Goal: Information Seeking & Learning: Learn about a topic

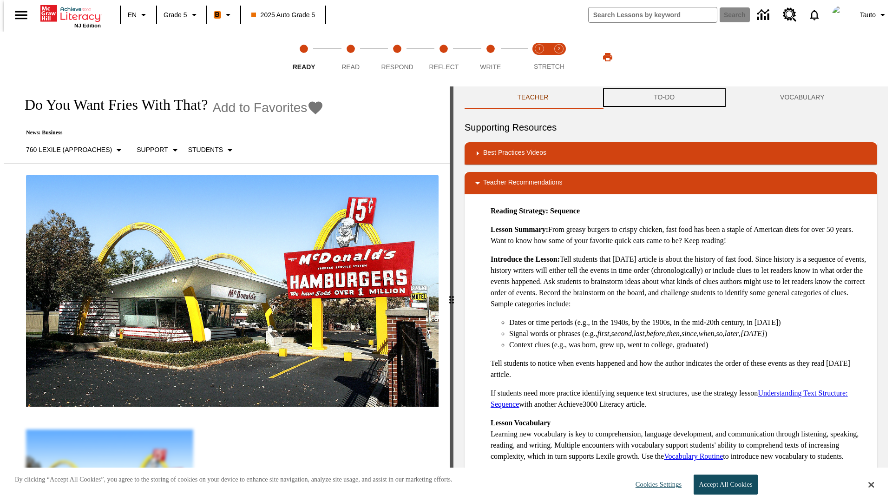
click at [664, 98] on button "TO-DO" at bounding box center [664, 97] width 126 height 22
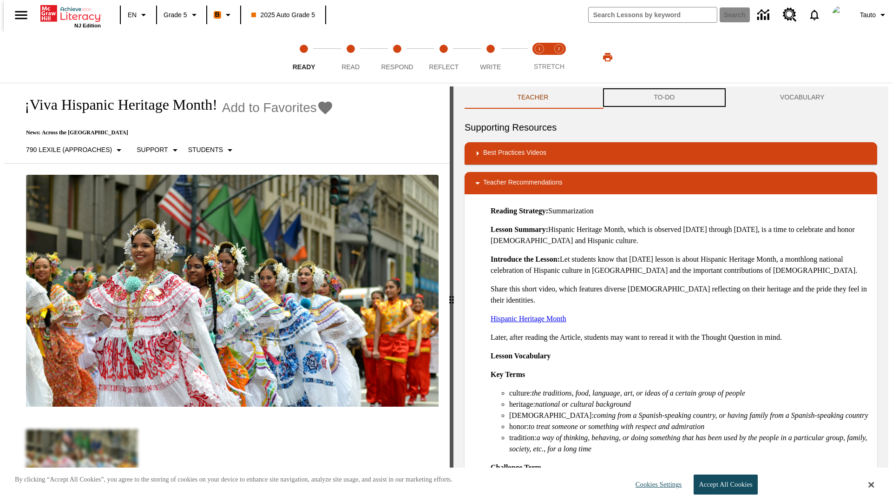
click at [664, 98] on button "TO-DO" at bounding box center [664, 97] width 126 height 22
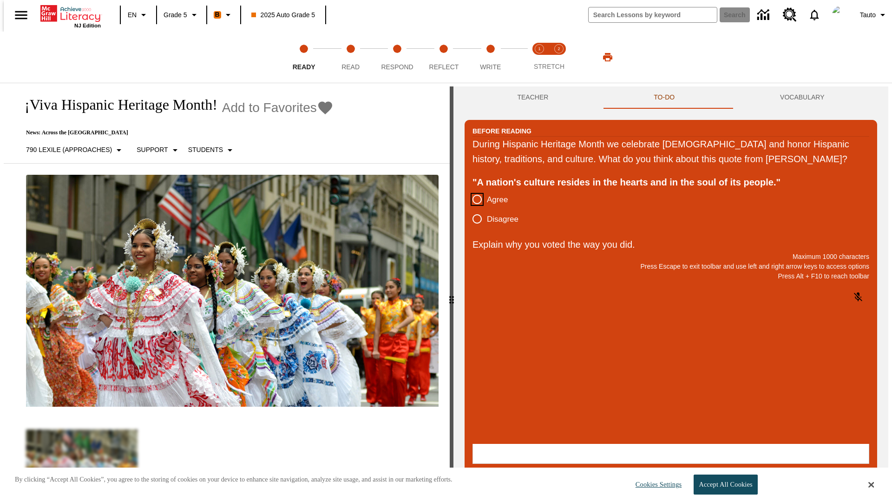
click at [473, 209] on input "Agree" at bounding box center [477, 200] width 20 height 20
radio input "true"
click at [669, 467] on button "Submit" at bounding box center [669, 476] width 386 height 19
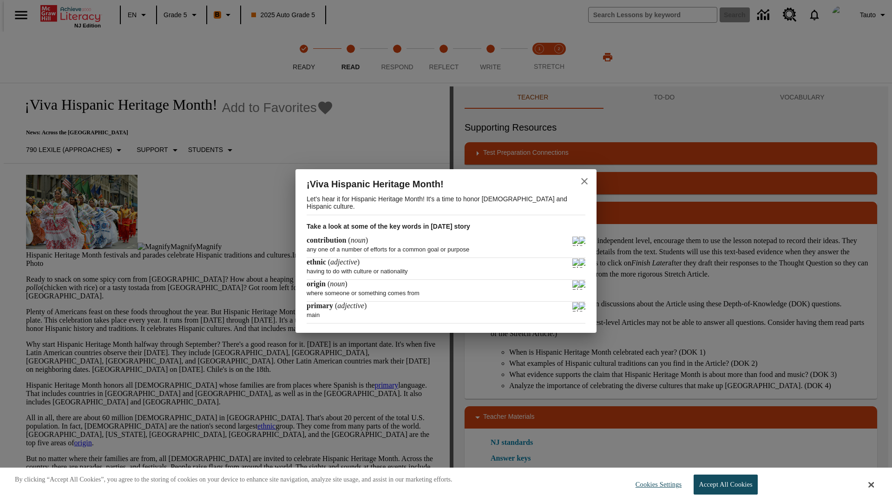
click at [584, 180] on icon "close" at bounding box center [584, 181] width 7 height 7
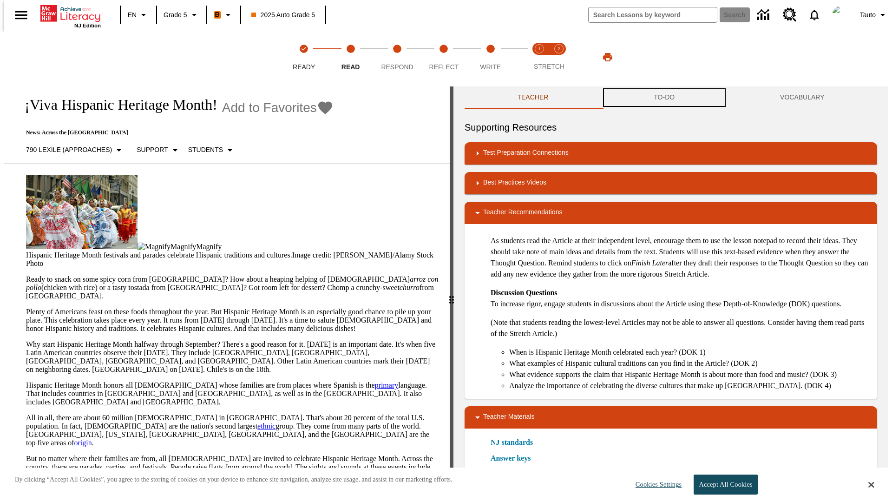
scroll to position [0, 0]
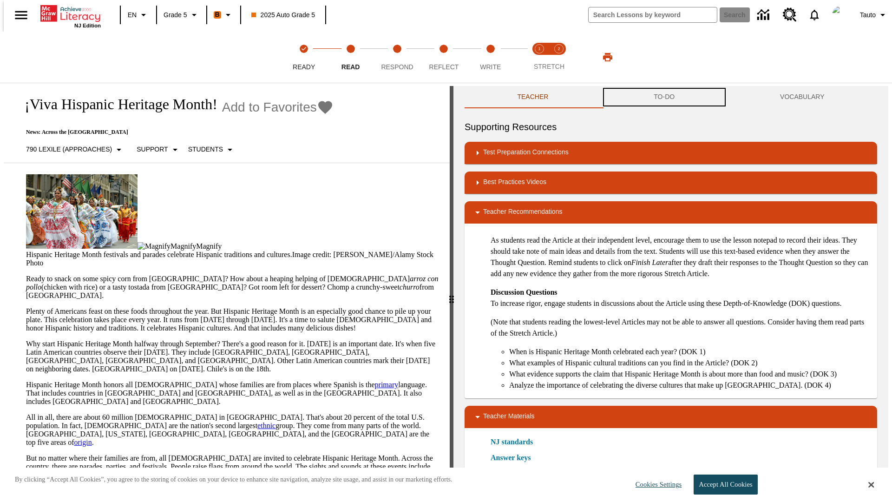
click at [664, 98] on button "TO-DO" at bounding box center [664, 97] width 126 height 22
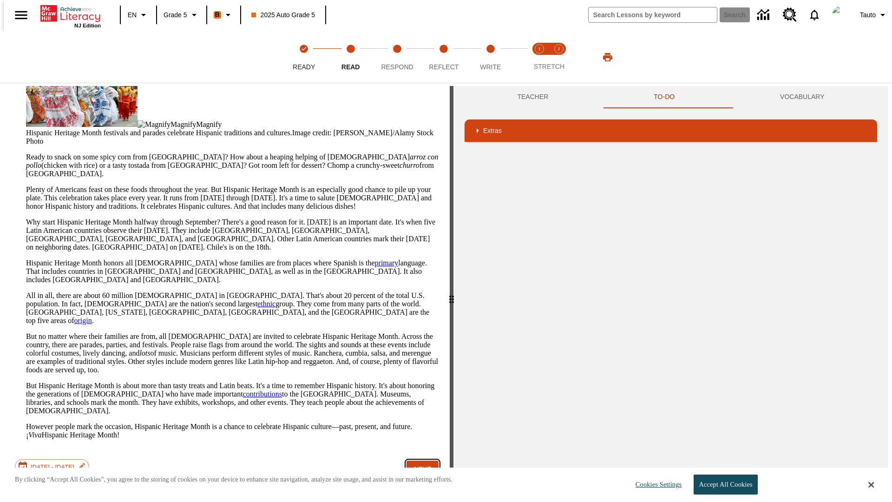
scroll to position [60, 0]
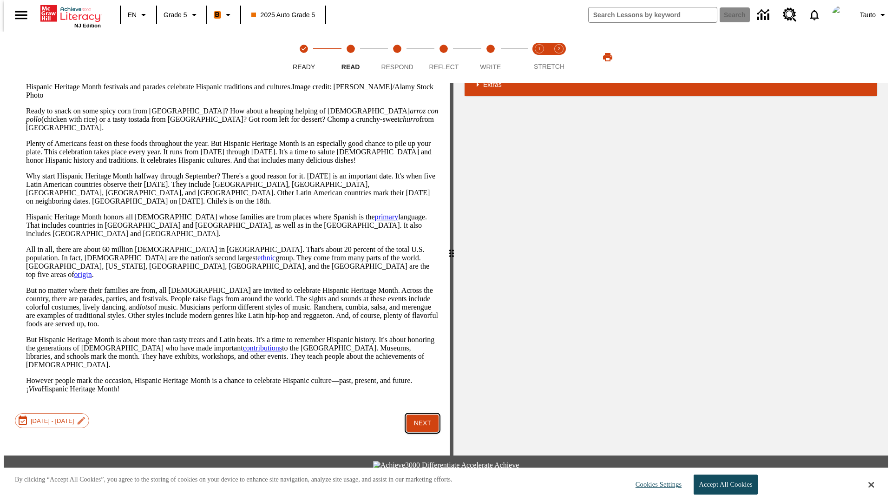
click at [419, 414] on button "Next" at bounding box center [422, 422] width 32 height 17
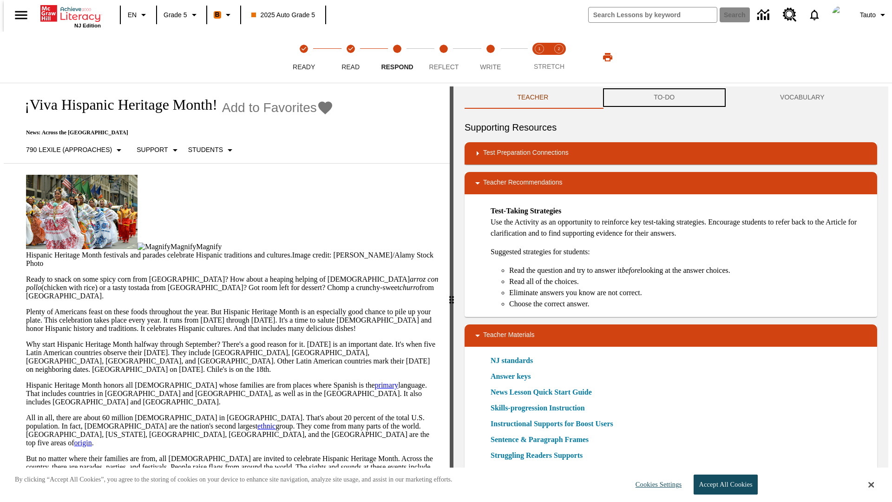
scroll to position [0, 0]
click at [664, 98] on button "TO-DO" at bounding box center [664, 97] width 126 height 22
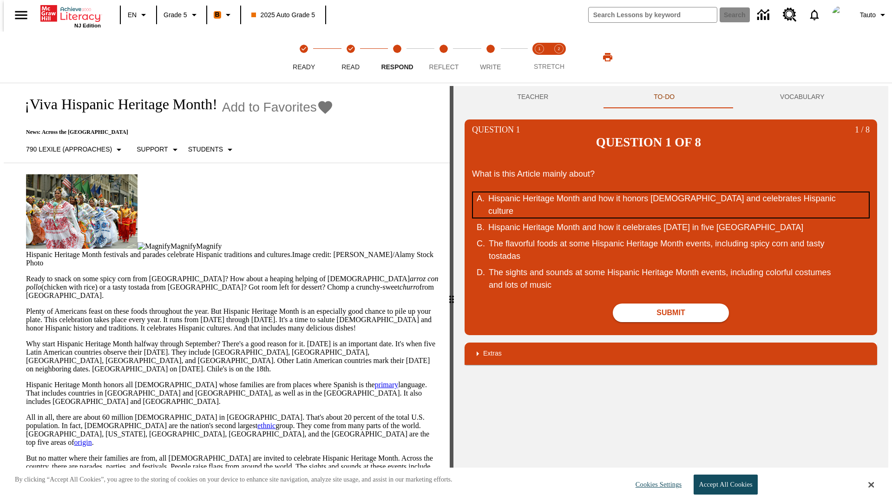
click at [671, 192] on div "Hispanic Heritage Month and how it honors Hispanic Americans and celebrates His…" at bounding box center [664, 204] width 353 height 25
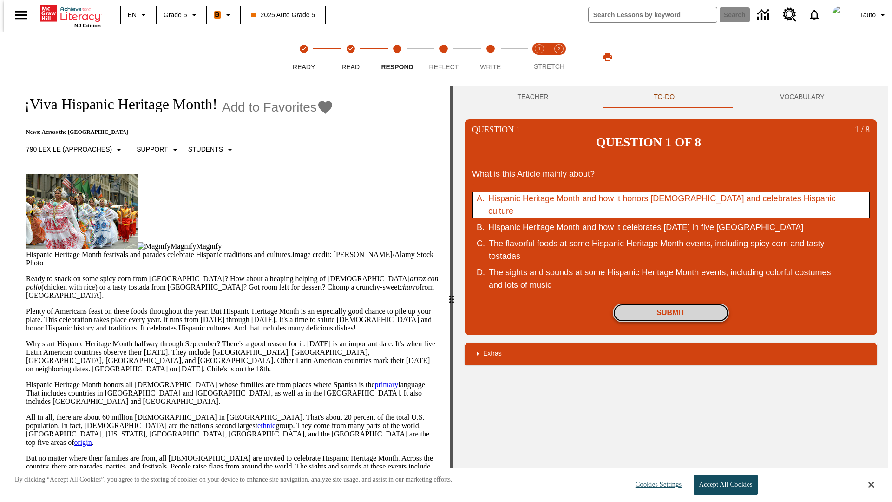
click at [671, 303] on button "Submit" at bounding box center [671, 312] width 116 height 19
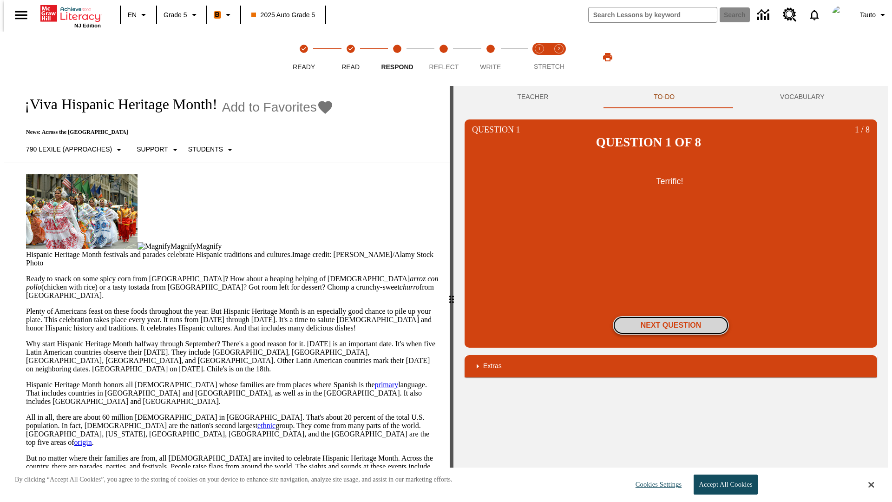
click at [671, 316] on button "Next Question" at bounding box center [671, 325] width 116 height 19
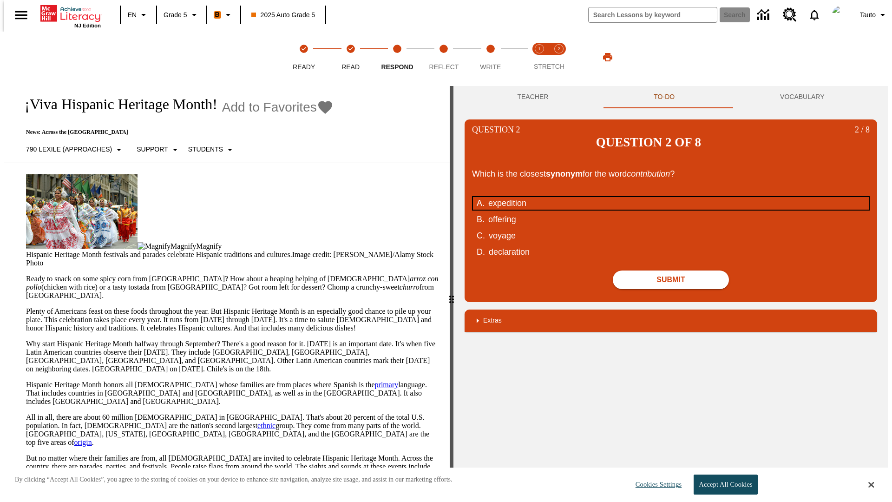
click at [671, 197] on div "expedition" at bounding box center [664, 203] width 353 height 13
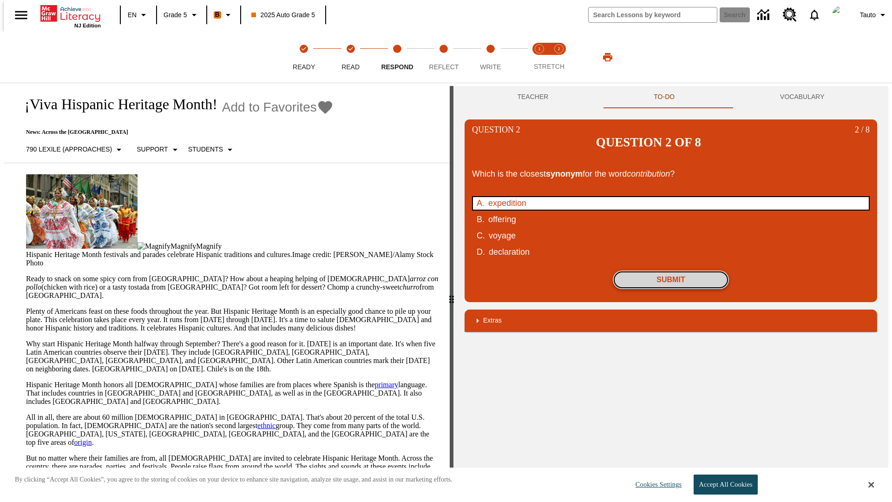
click at [671, 270] on button "Submit" at bounding box center [671, 279] width 116 height 19
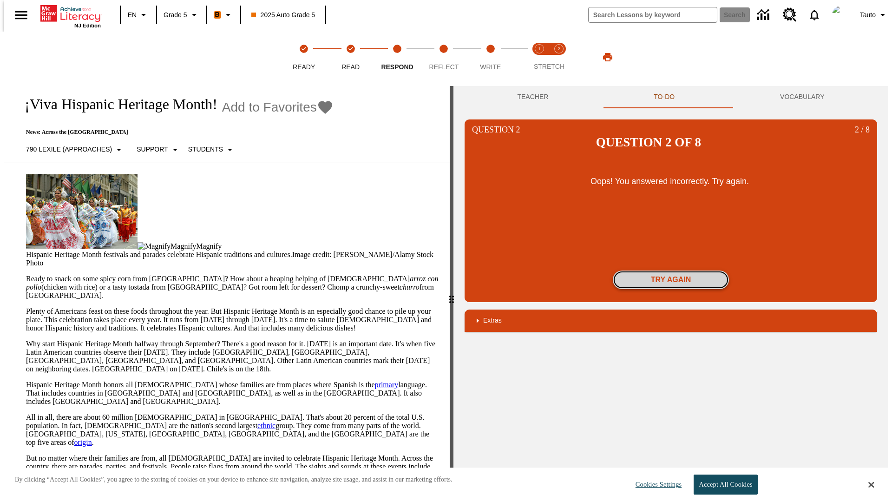
click at [671, 270] on button "Try again" at bounding box center [671, 279] width 116 height 19
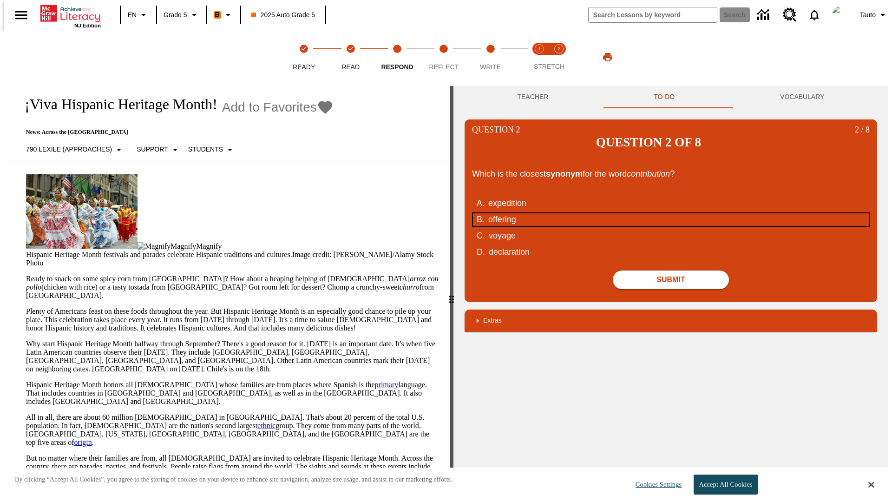
click at [671, 213] on div "offering" at bounding box center [664, 219] width 353 height 13
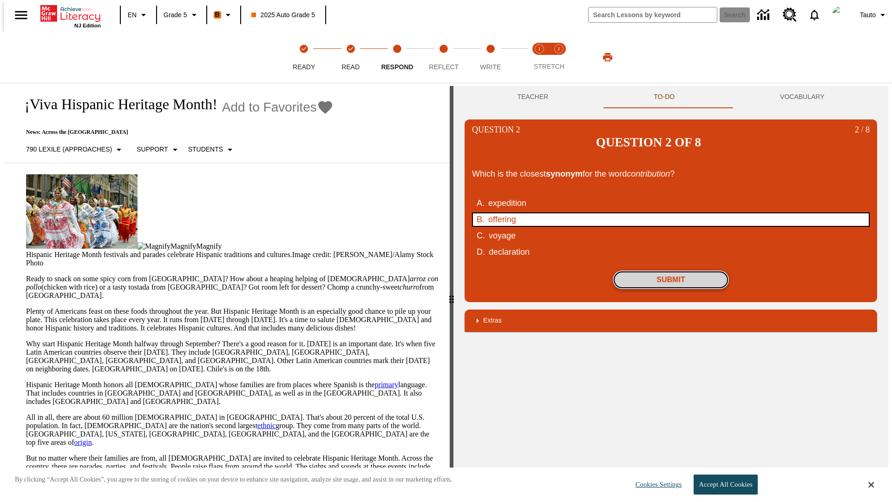
click at [671, 270] on button "Submit" at bounding box center [671, 279] width 116 height 19
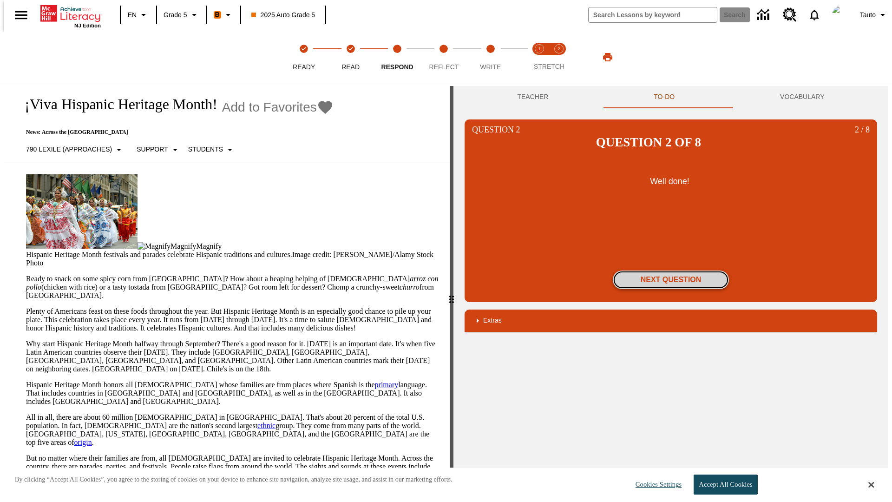
click at [671, 270] on button "Next Question" at bounding box center [671, 279] width 116 height 19
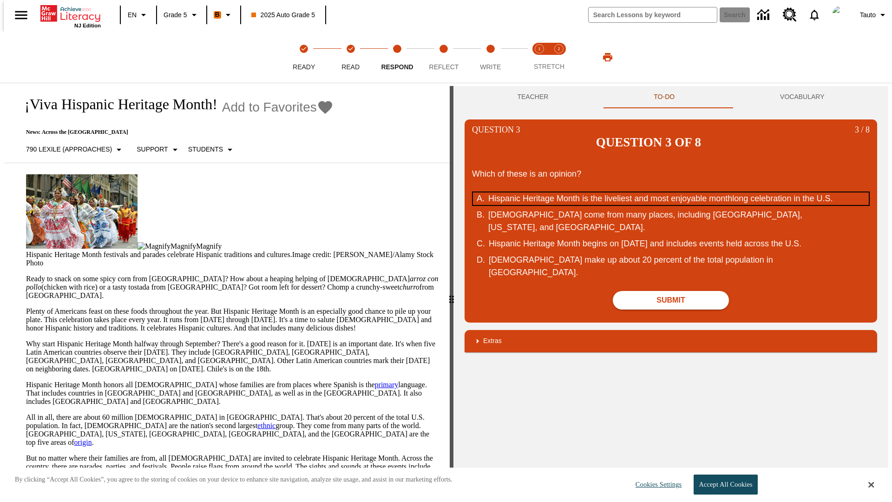
click at [671, 192] on div "Hispanic Heritage Month is the liveliest and most enjoyable monthlong celebrati…" at bounding box center [664, 198] width 353 height 13
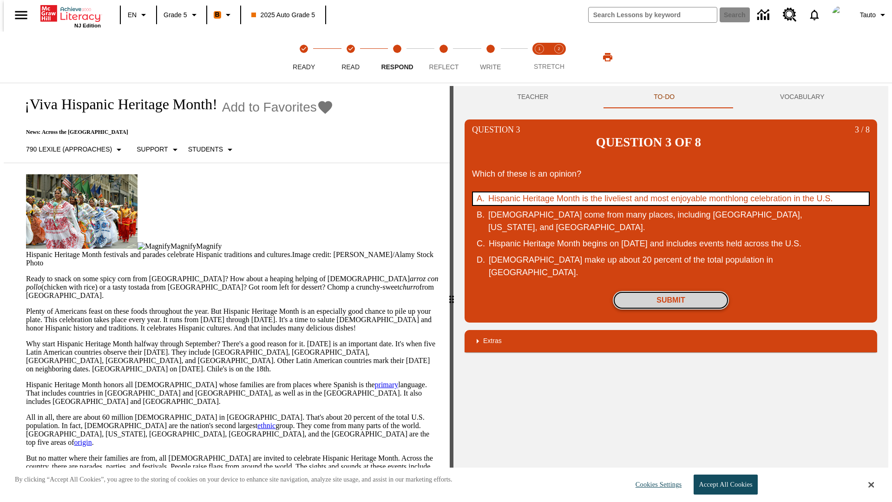
click at [671, 291] on button "Submit" at bounding box center [671, 300] width 116 height 19
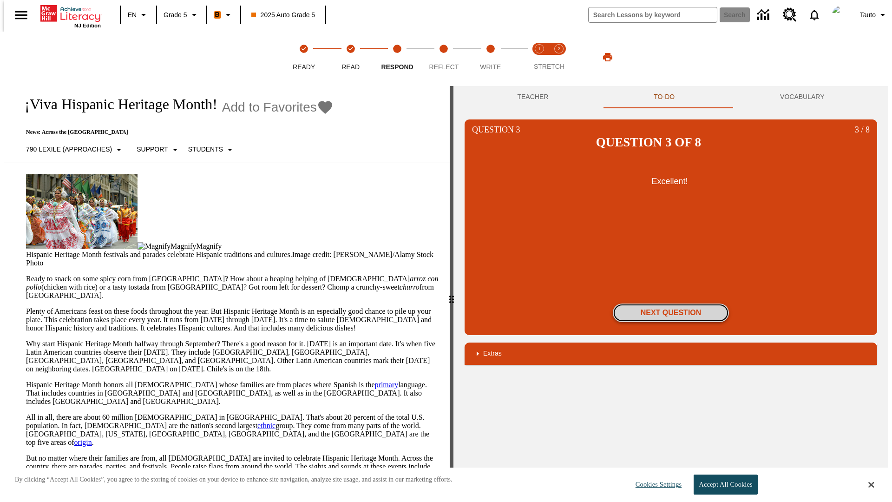
click at [671, 303] on button "Next Question" at bounding box center [671, 312] width 116 height 19
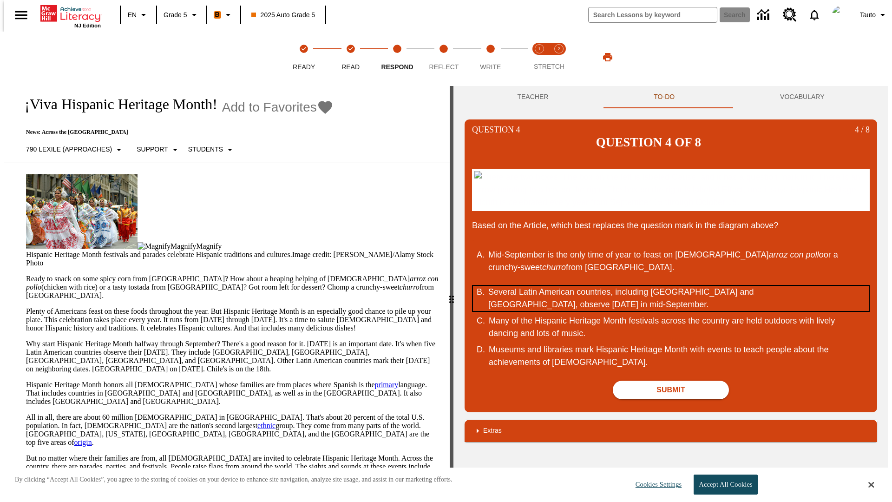
click at [671, 286] on div "Several Latin American countries, including Costa Rica and Chile, observe Indep…" at bounding box center [664, 298] width 353 height 25
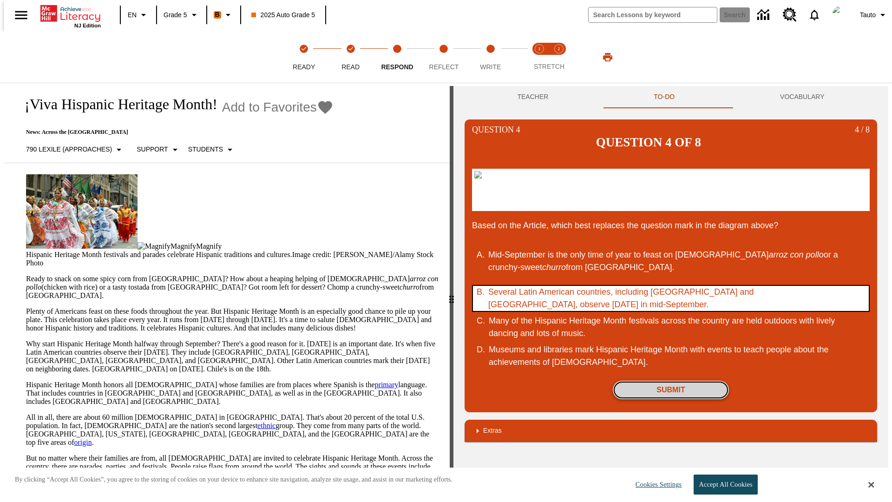
click at [671, 380] on button "Submit" at bounding box center [671, 389] width 116 height 19
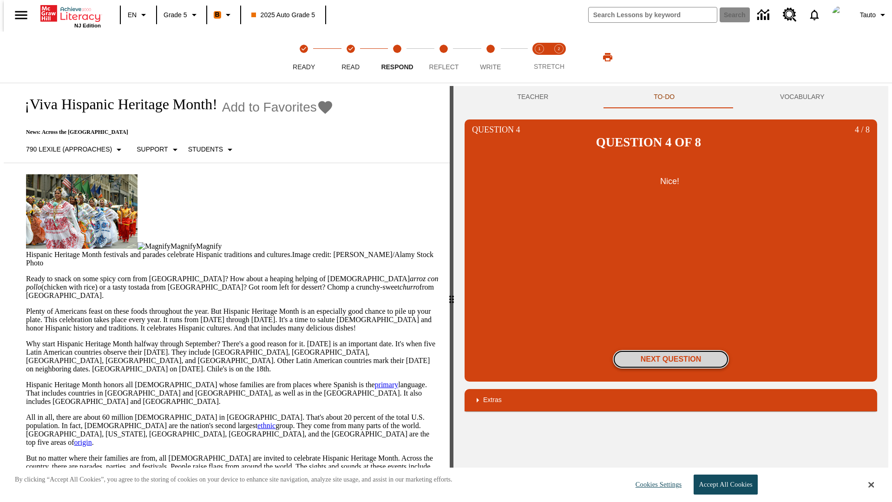
click at [671, 350] on button "Next Question" at bounding box center [671, 359] width 116 height 19
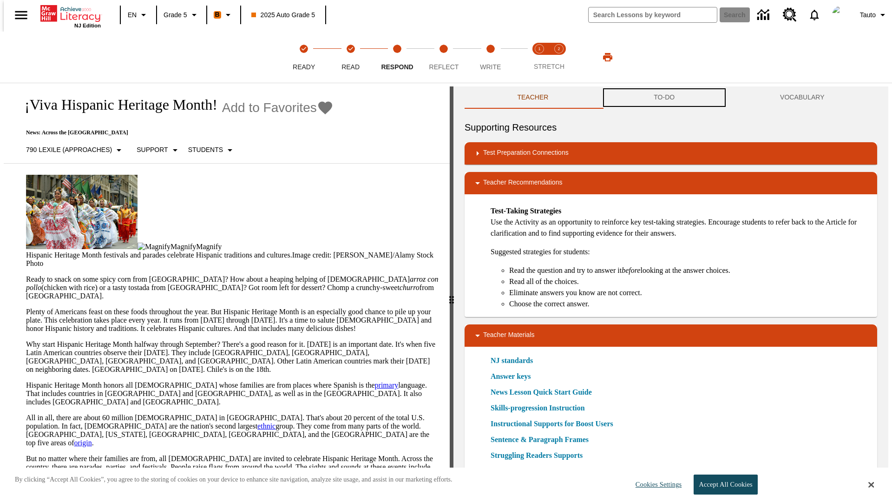
click at [664, 98] on button "TO-DO" at bounding box center [664, 97] width 126 height 22
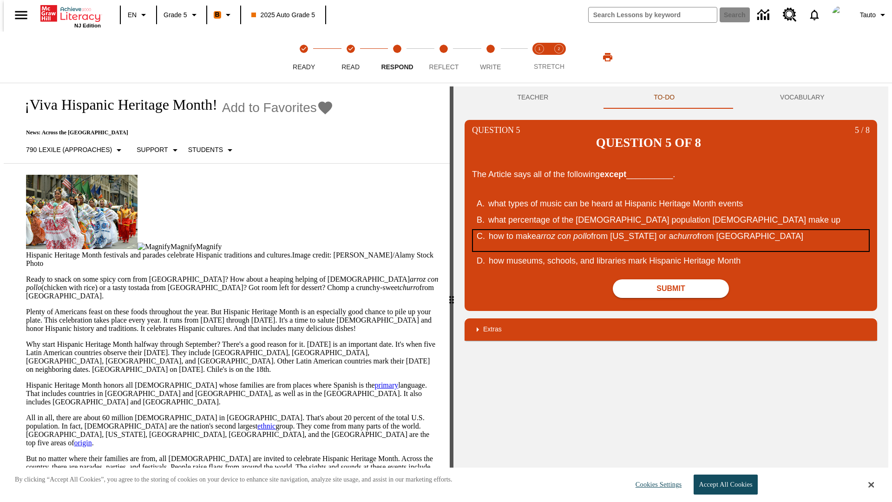
click at [671, 230] on div "how to make arroz con pollo from Puerto Rico or a churro from Spain" at bounding box center [665, 240] width 353 height 21
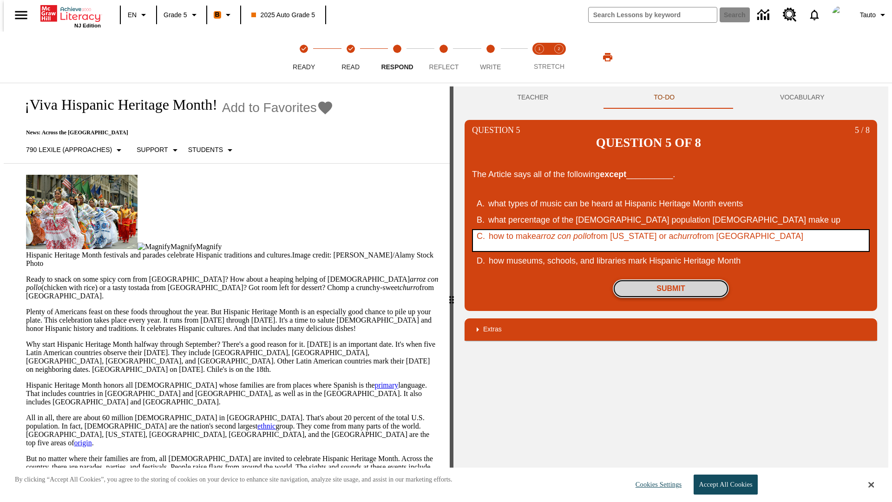
click at [671, 279] on button "Submit" at bounding box center [671, 288] width 116 height 19
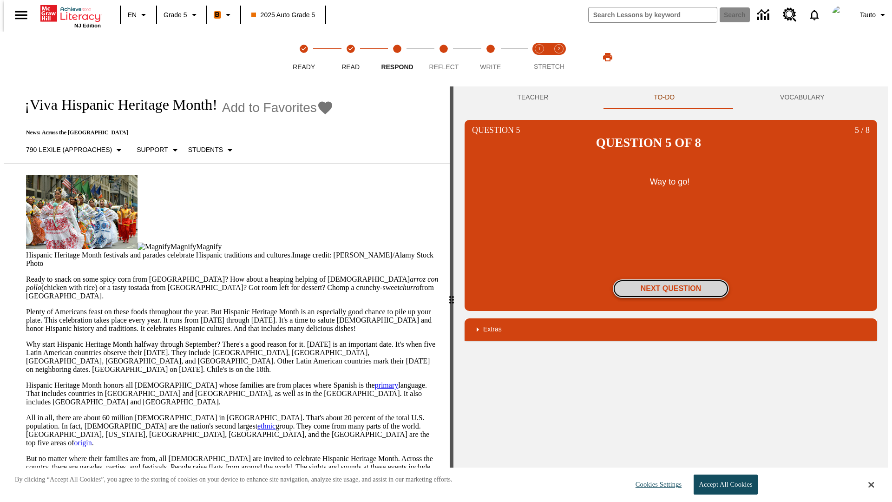
click at [671, 279] on button "Next Question" at bounding box center [671, 288] width 116 height 19
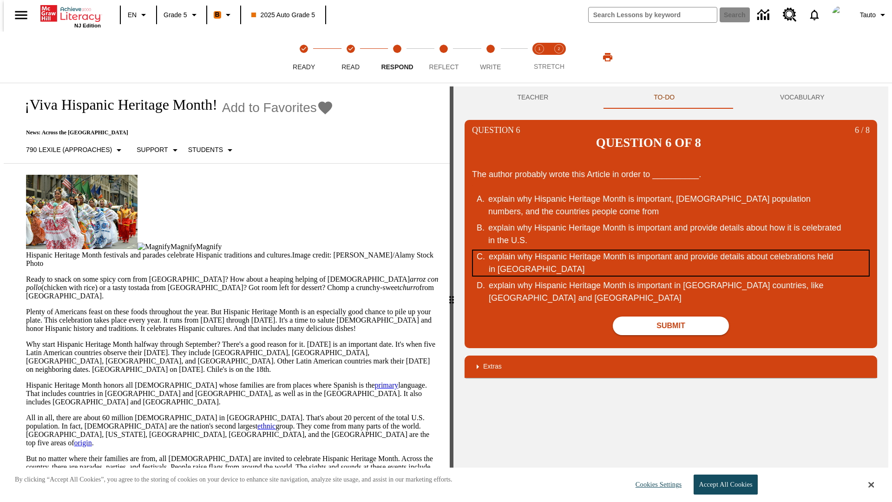
click at [671, 250] on div "explain why Hispanic Heritage Month is important and provide details about cele…" at bounding box center [665, 262] width 353 height 25
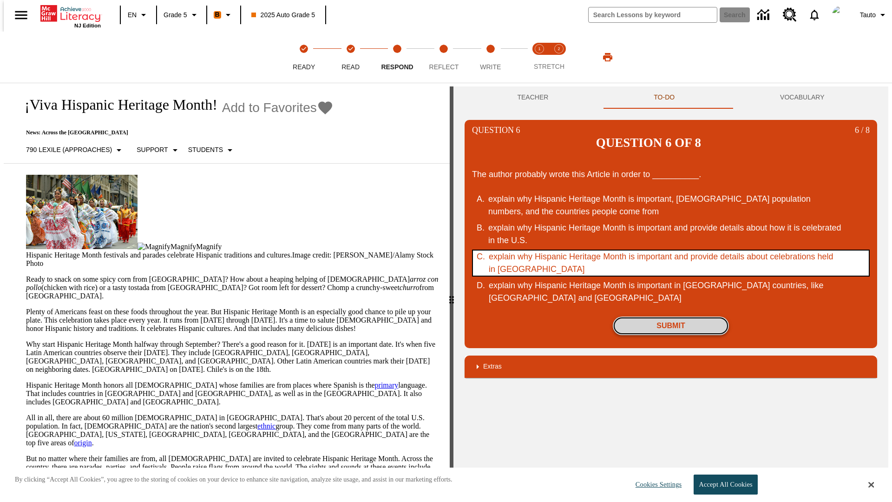
click at [671, 316] on button "Submit" at bounding box center [671, 325] width 116 height 19
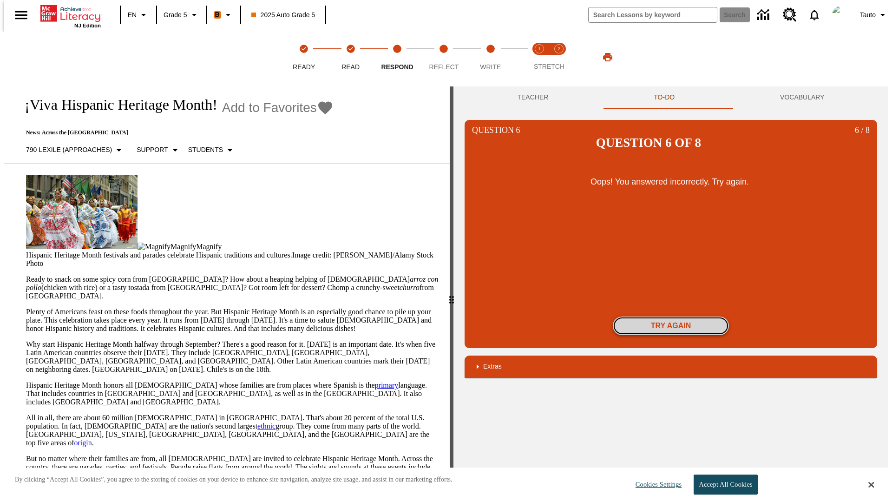
click at [671, 316] on button "Try again" at bounding box center [671, 325] width 116 height 19
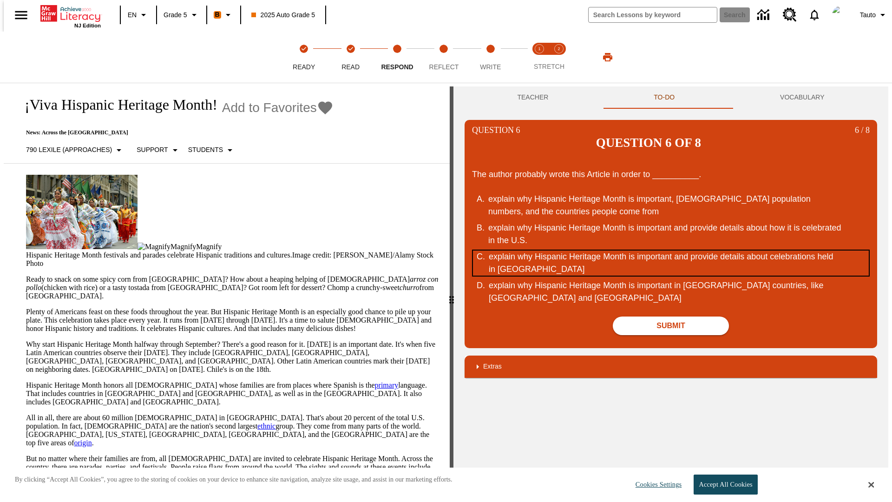
click at [671, 250] on div "explain why Hispanic Heritage Month is important and provide details about cele…" at bounding box center [665, 262] width 353 height 25
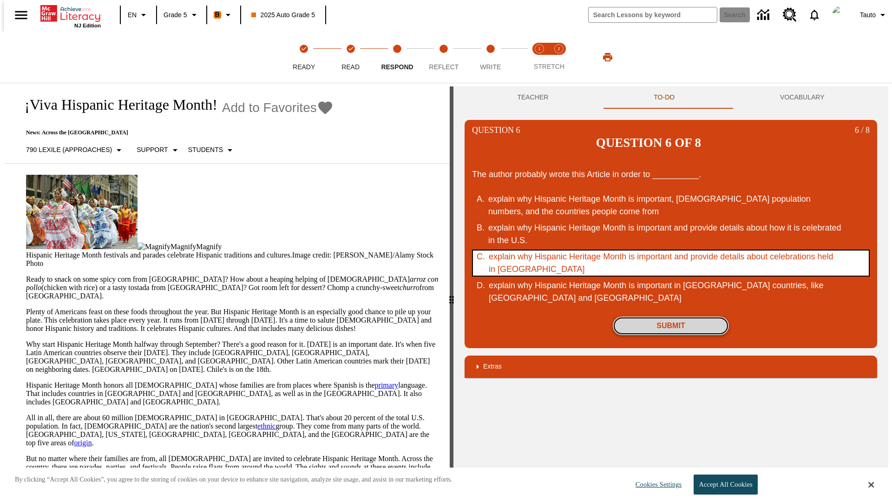
click at [671, 316] on button "Submit" at bounding box center [671, 325] width 116 height 19
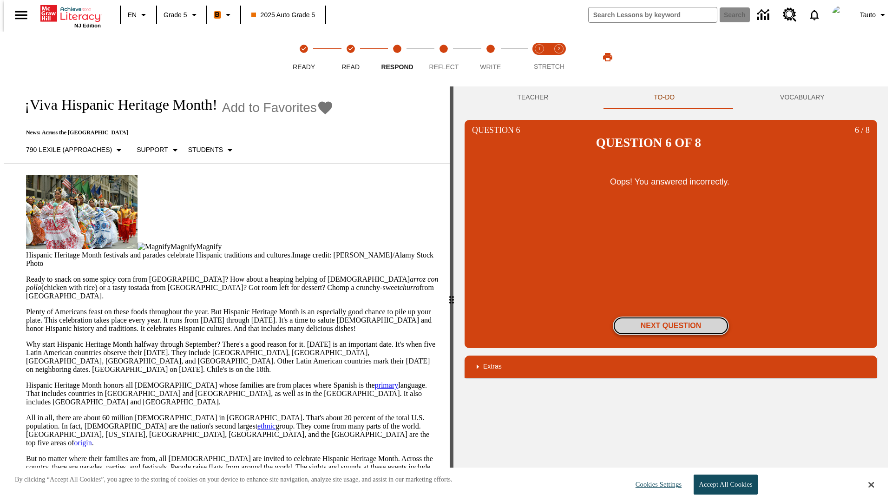
click at [671, 316] on button "Next Question" at bounding box center [671, 325] width 116 height 19
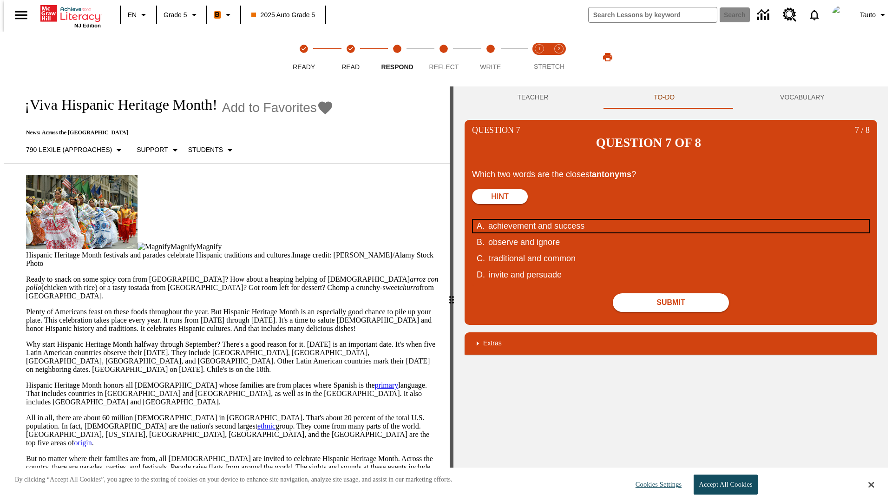
click at [671, 220] on div "achievement and success" at bounding box center [664, 226] width 353 height 13
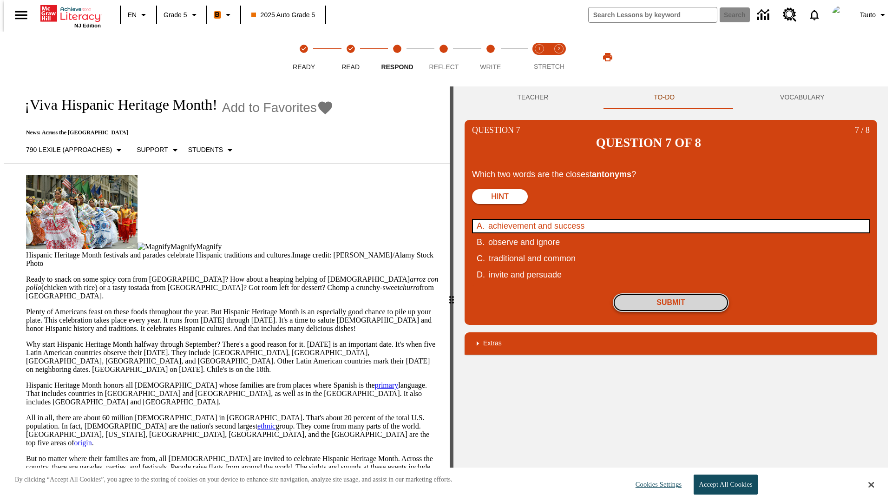
click at [671, 293] on button "Submit" at bounding box center [671, 302] width 116 height 19
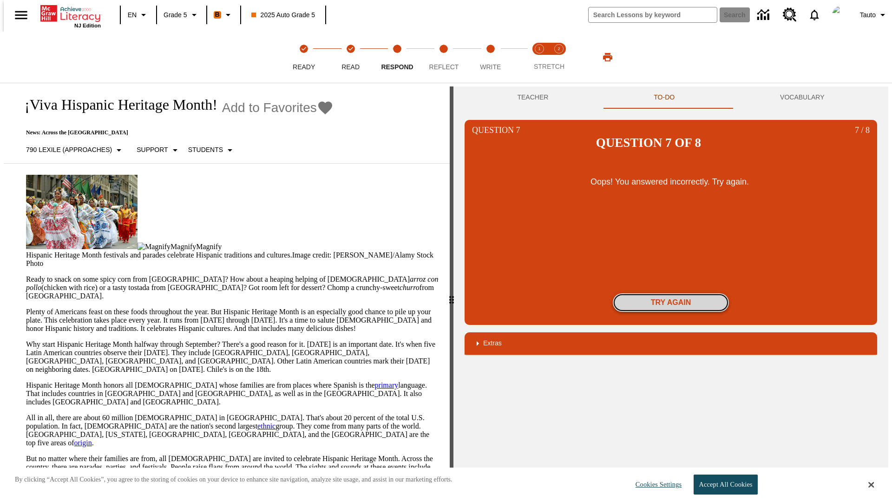
click at [671, 293] on button "Try again" at bounding box center [671, 302] width 116 height 19
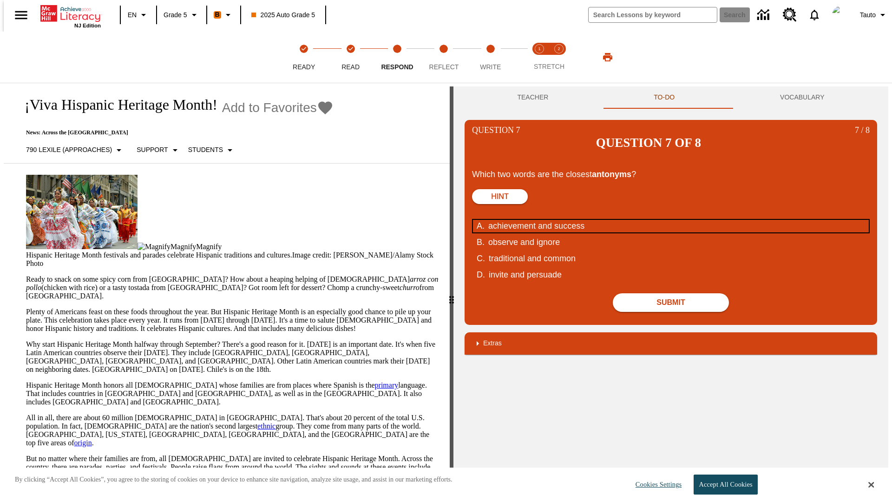
click at [671, 220] on div "achievement and success" at bounding box center [664, 226] width 353 height 13
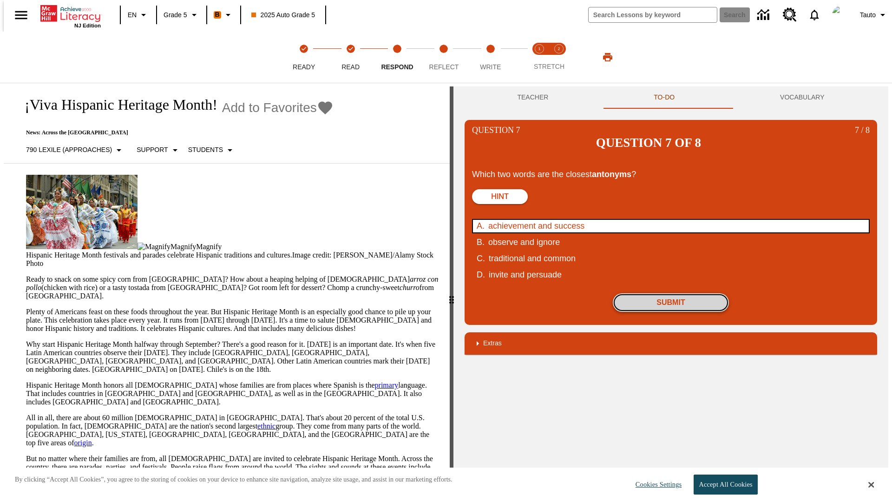
click at [671, 293] on button "Submit" at bounding box center [671, 302] width 116 height 19
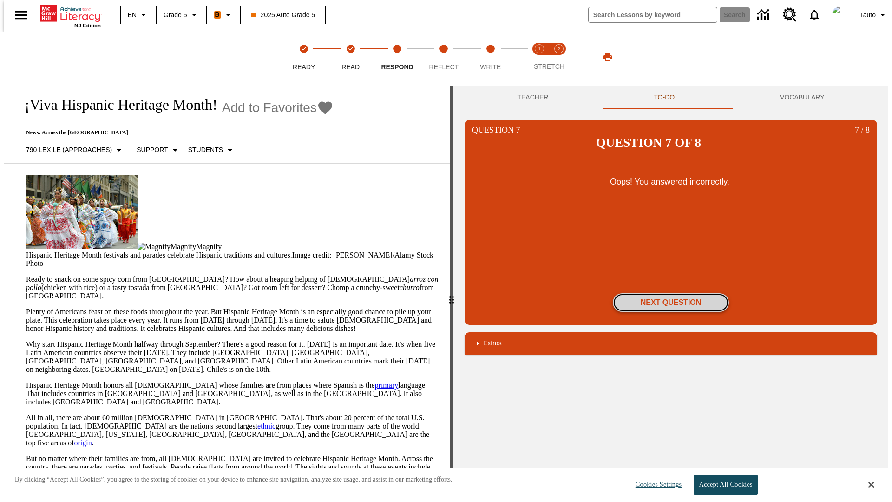
click at [671, 293] on button "Next Question" at bounding box center [671, 302] width 116 height 19
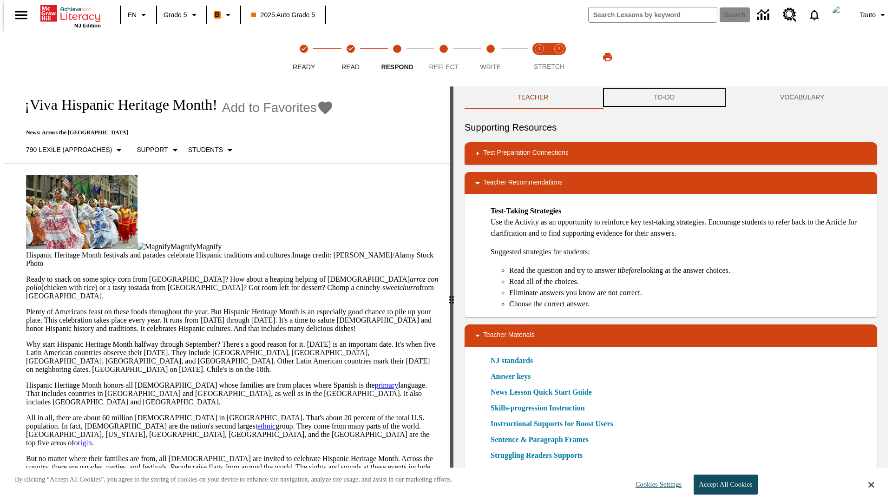
click at [664, 98] on button "TO-DO" at bounding box center [664, 97] width 126 height 22
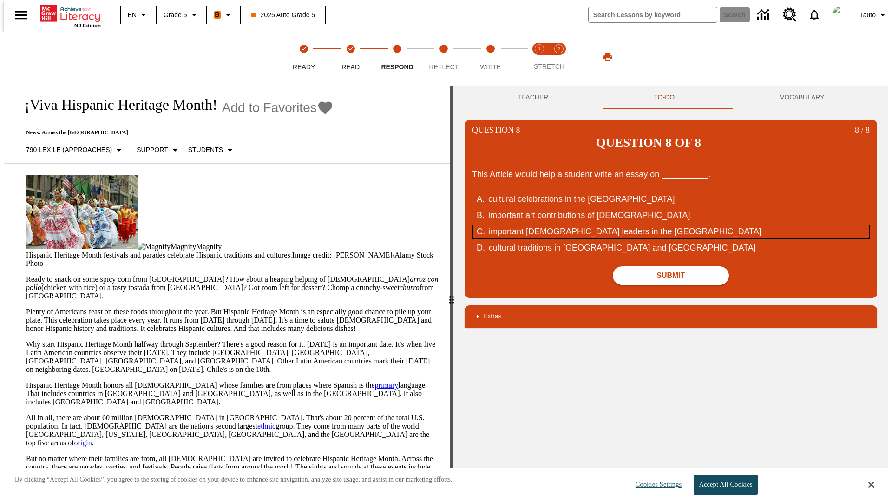
click at [671, 225] on div "important [DEMOGRAPHIC_DATA] leaders in the [GEOGRAPHIC_DATA]" at bounding box center [665, 231] width 353 height 13
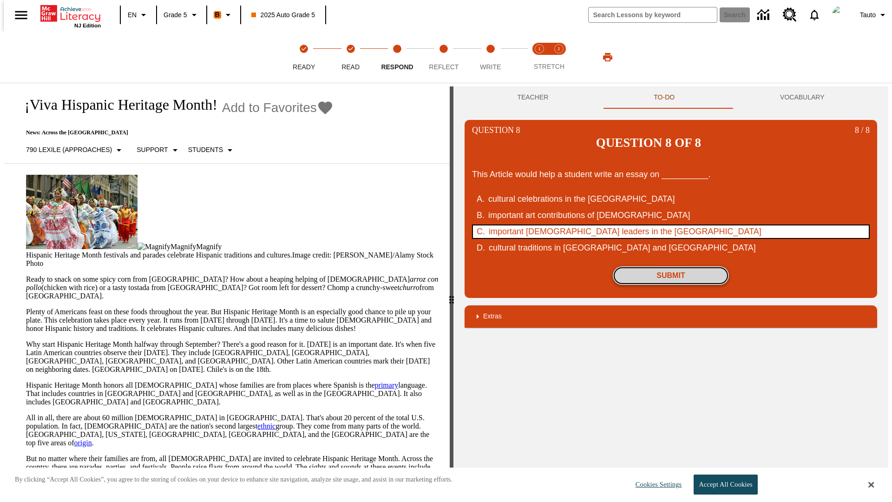
click at [671, 266] on button "Submit" at bounding box center [671, 275] width 116 height 19
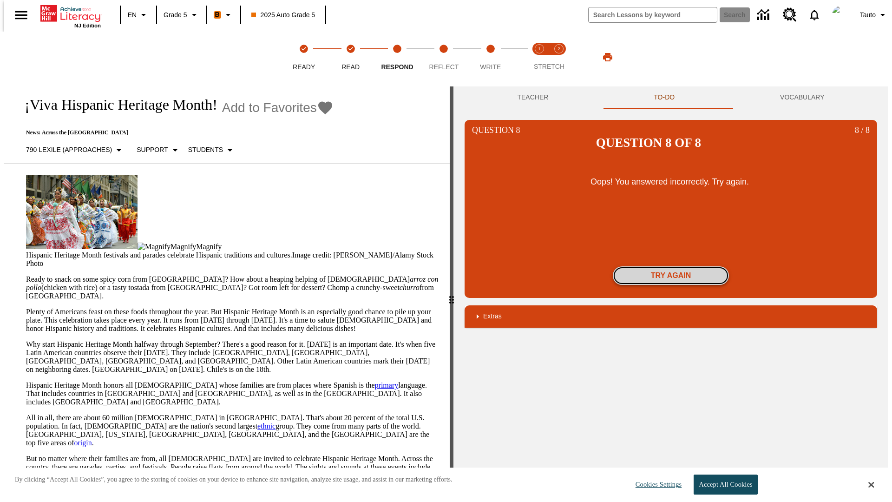
click at [671, 266] on button "Try again" at bounding box center [671, 275] width 116 height 19
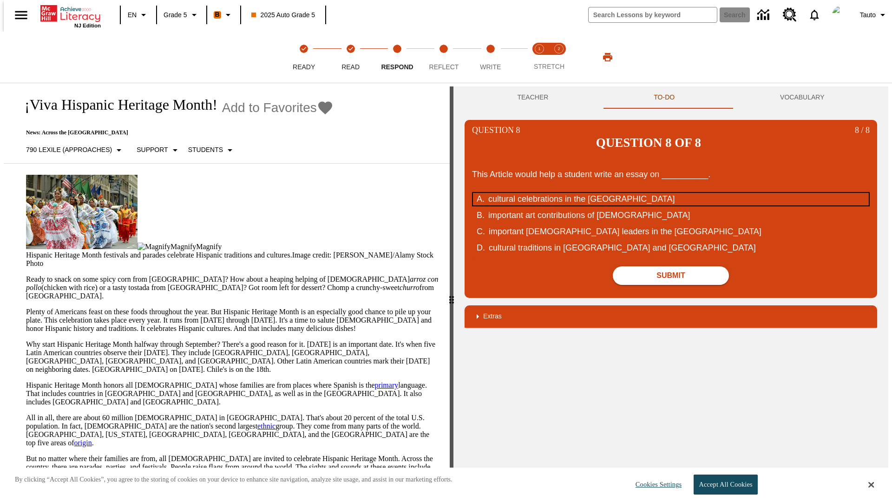
click at [671, 193] on div "cultural celebrations in the [GEOGRAPHIC_DATA]" at bounding box center [664, 199] width 353 height 13
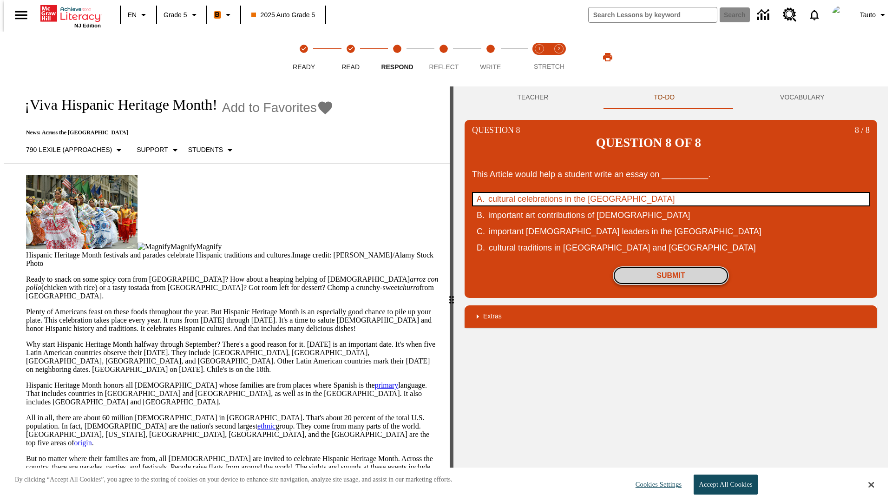
click at [671, 266] on button "Submit" at bounding box center [671, 275] width 116 height 19
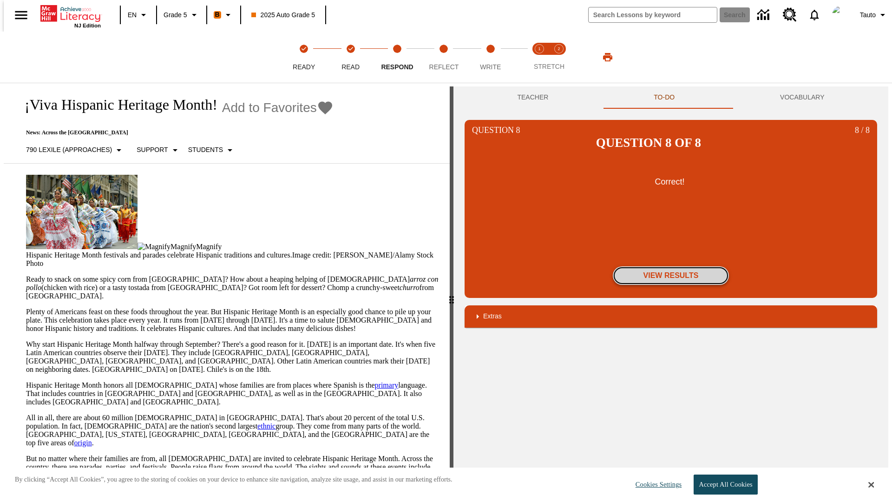
click at [671, 266] on button "View Results" at bounding box center [671, 275] width 116 height 19
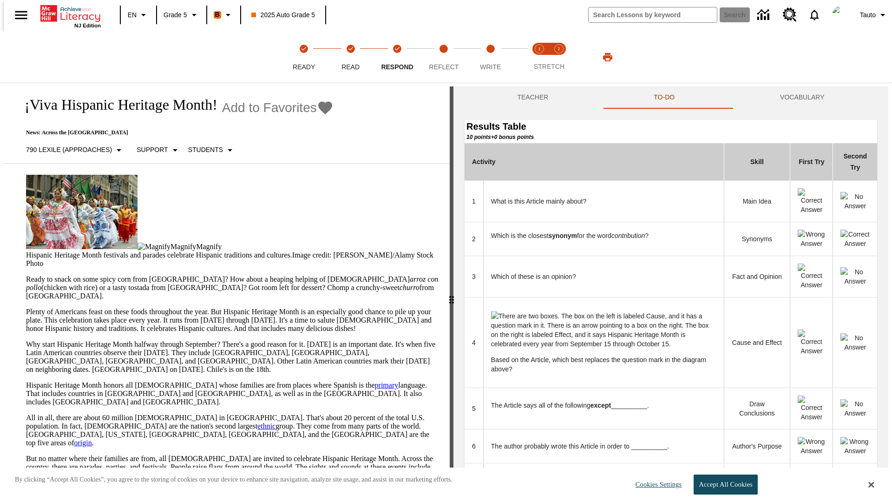
scroll to position [87, 0]
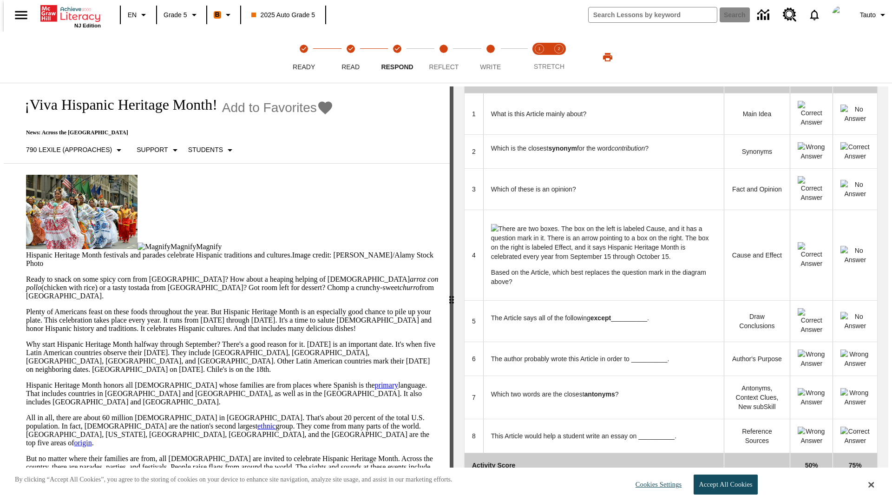
click at [865, 487] on button "Next" at bounding box center [861, 495] width 32 height 17
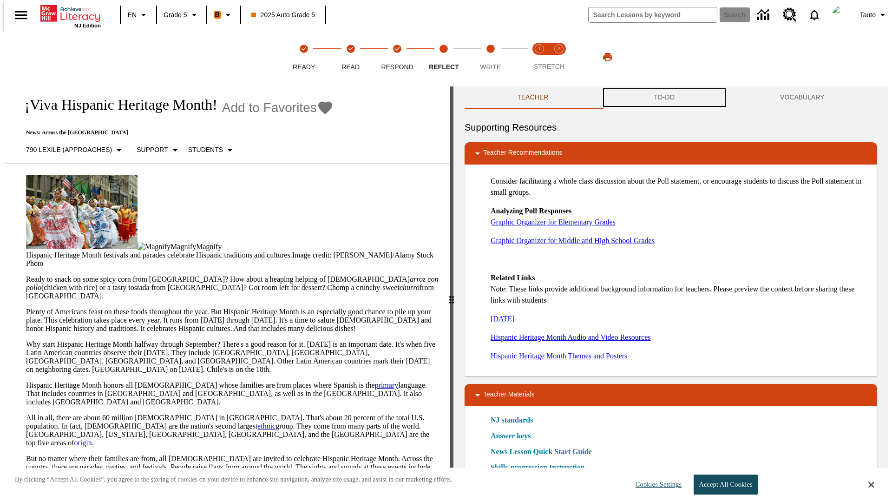
click at [664, 98] on button "TO-DO" at bounding box center [664, 97] width 126 height 22
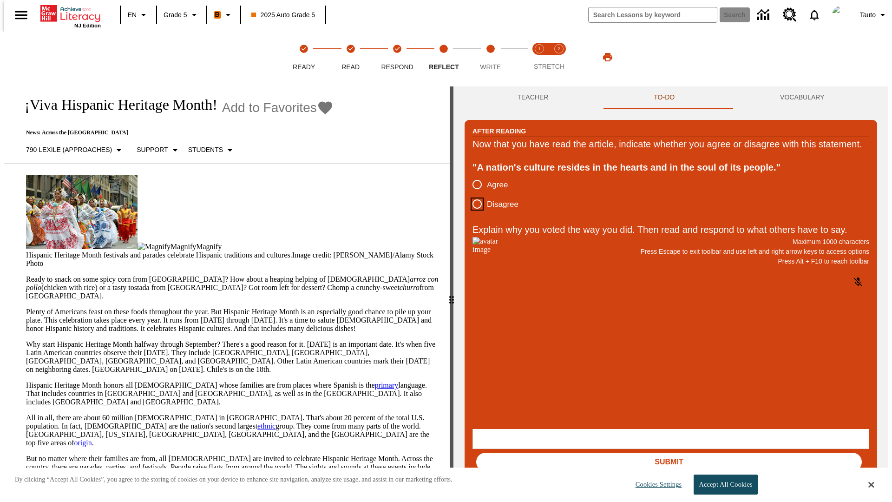
click at [473, 214] on input "Disagree" at bounding box center [477, 204] width 20 height 20
radio input "true"
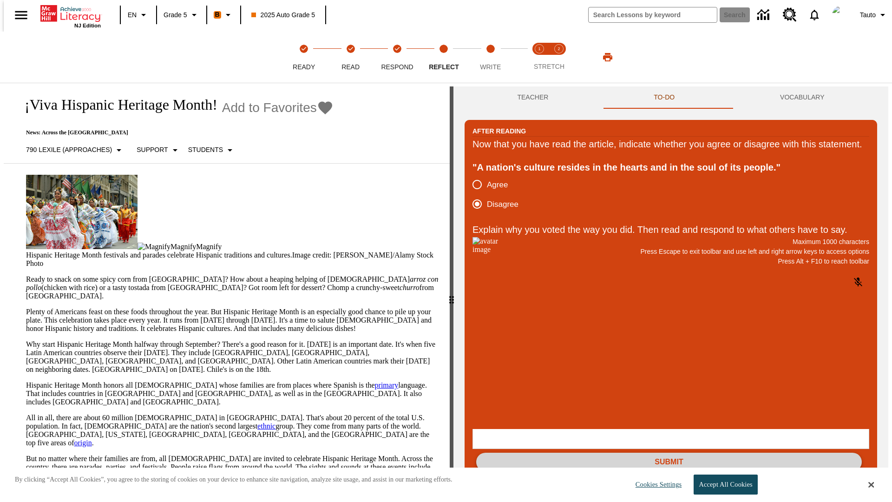
click at [669, 452] on button "Submit" at bounding box center [669, 461] width 386 height 19
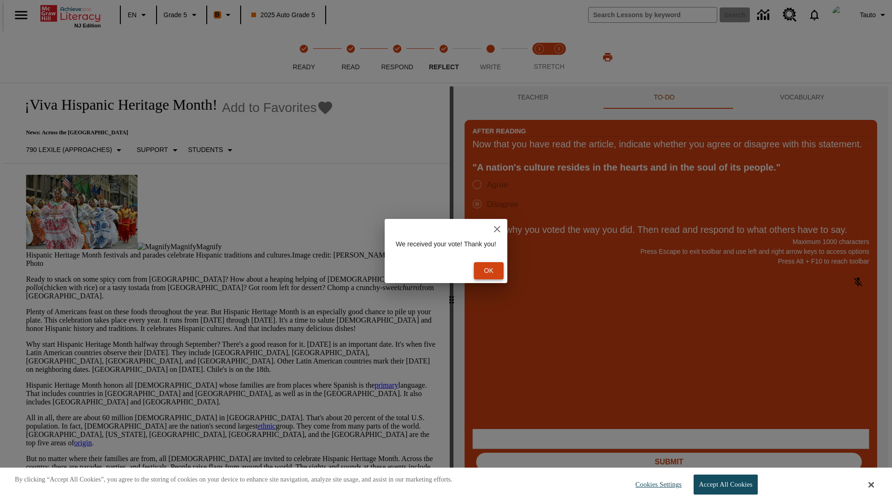
click at [493, 270] on button "Ok" at bounding box center [489, 270] width 30 height 17
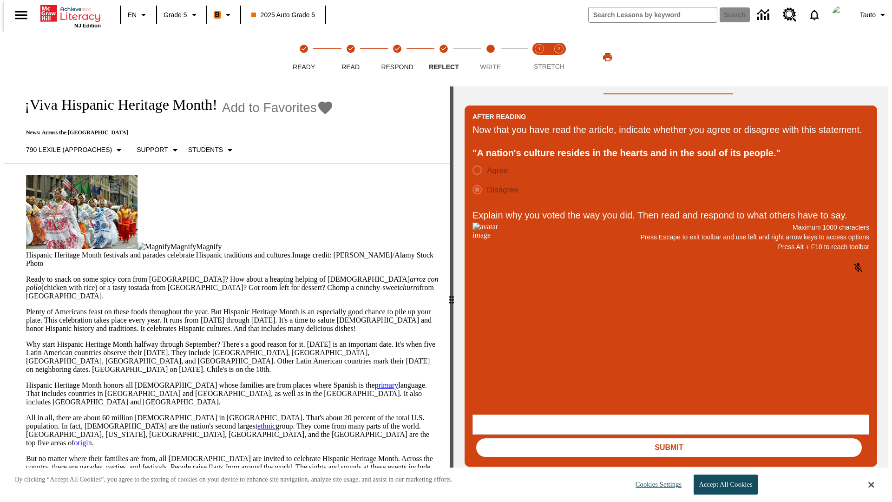
scroll to position [0, 0]
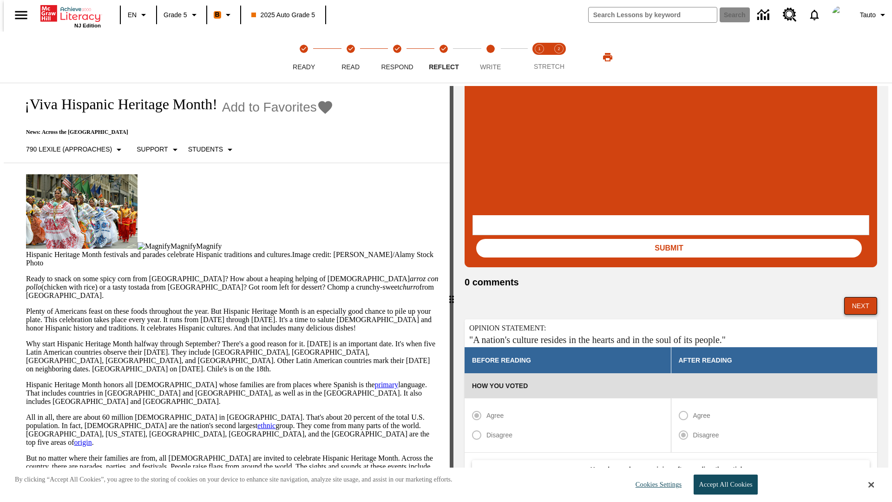
click at [865, 297] on button "Next" at bounding box center [860, 306] width 33 height 18
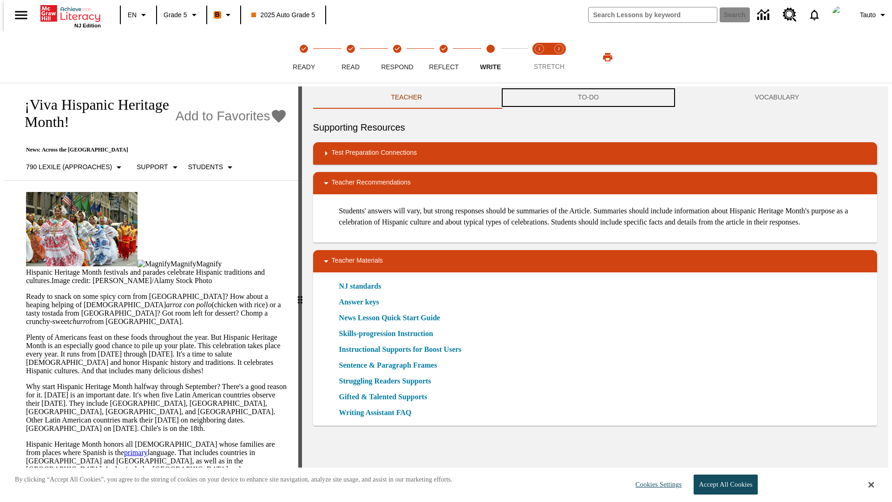
scroll to position [0, 0]
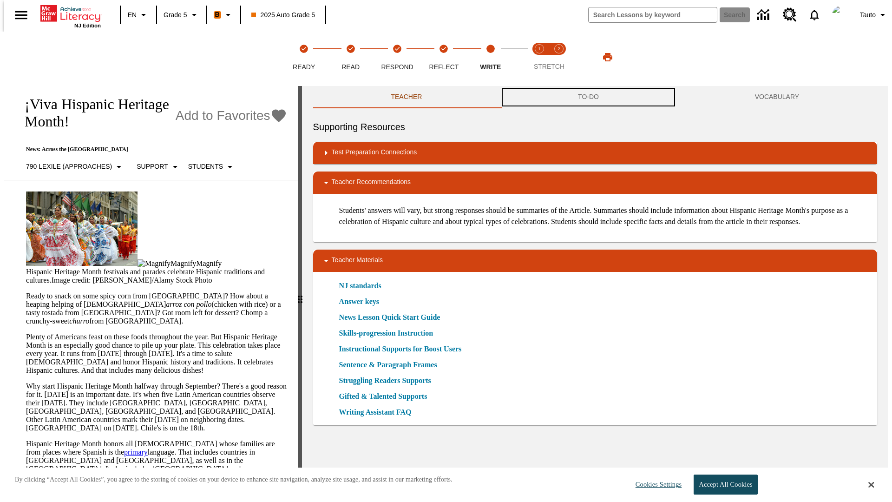
click at [589, 98] on button "TO-DO" at bounding box center [588, 97] width 177 height 22
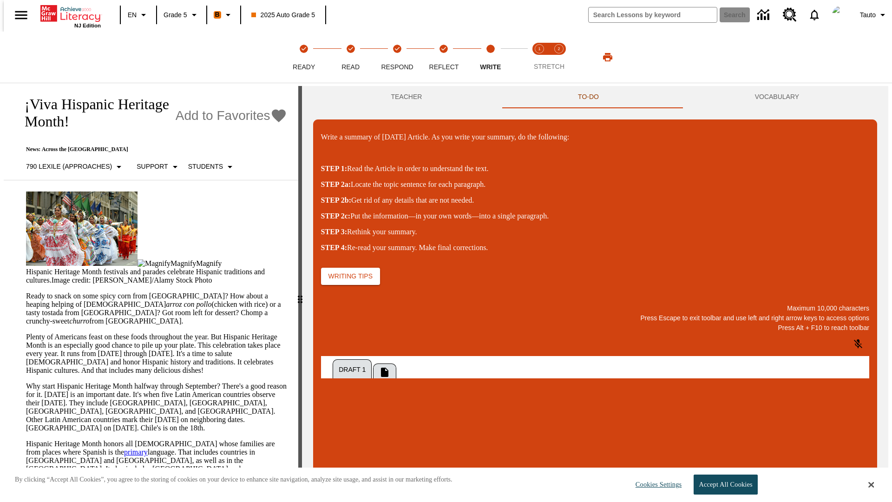
scroll to position [0, 0]
click at [456, 464] on p "\a\9Write a summary of today's Article. As you write your summary, do the follo…" at bounding box center [390, 463] width 132 height 8
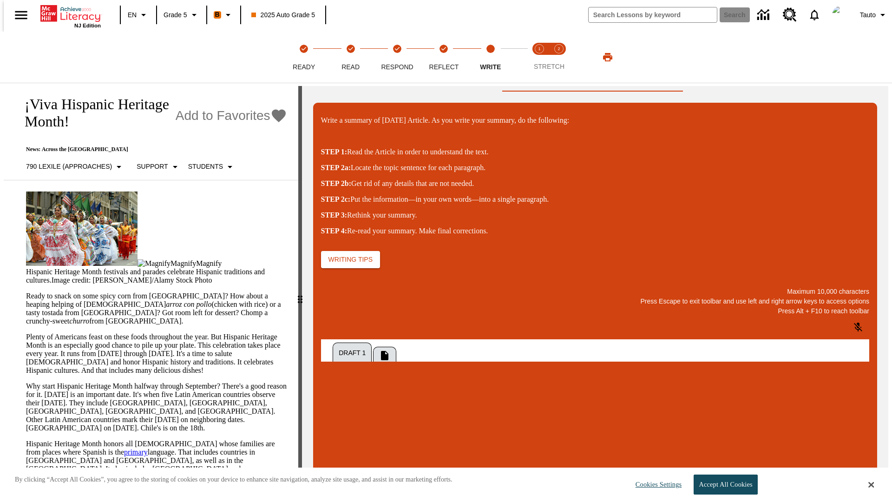
scroll to position [79, 0]
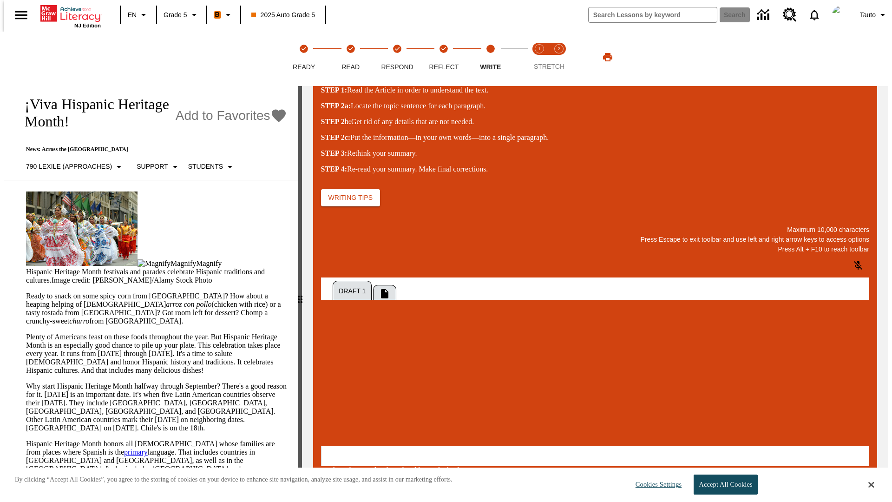
click at [852, 478] on button "Submit" at bounding box center [847, 487] width 43 height 19
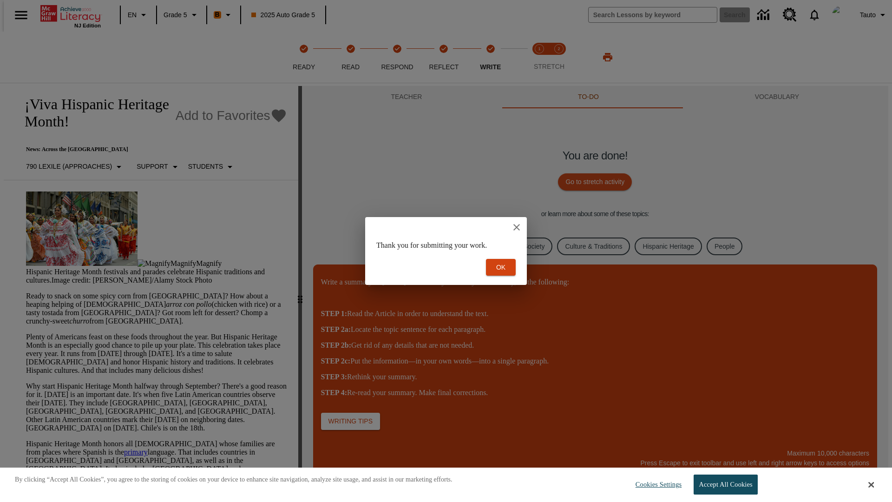
scroll to position [0, 0]
click at [501, 267] on button "Ok" at bounding box center [501, 267] width 30 height 17
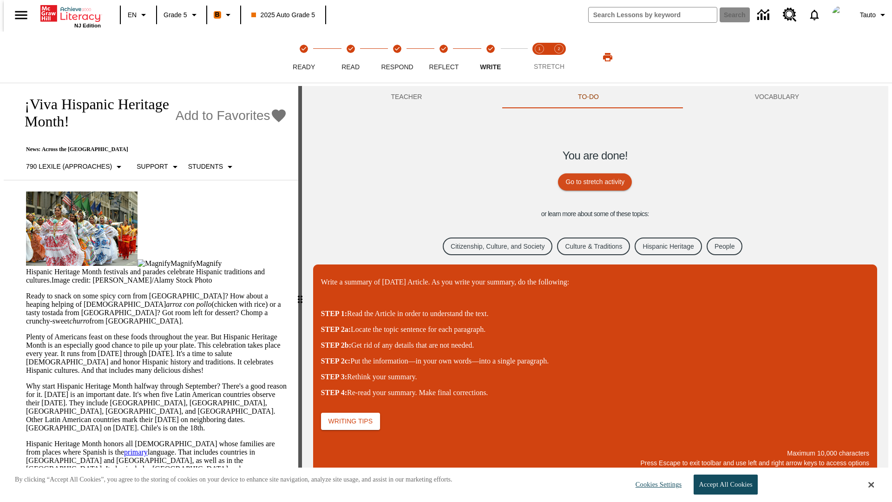
click at [491, 246] on link "Citizenship, Culture, and Society" at bounding box center [498, 246] width 110 height 18
